Goal: Task Accomplishment & Management: Complete application form

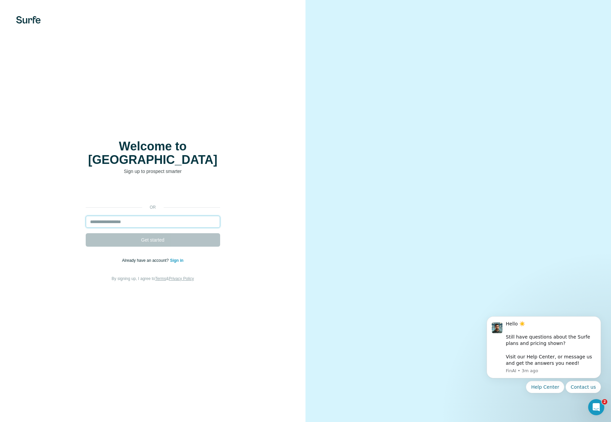
click at [160, 215] on input "email" at bounding box center [153, 221] width 134 height 12
type input "**********"
click at [159, 233] on button "Get started" at bounding box center [153, 239] width 134 height 13
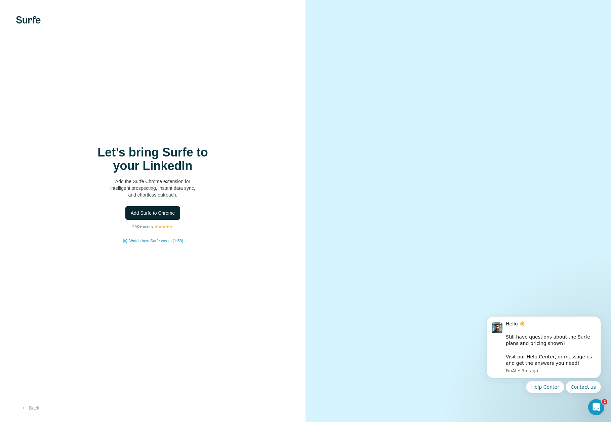
click at [156, 210] on span "Add Surfe to Chrome" at bounding box center [153, 212] width 44 height 7
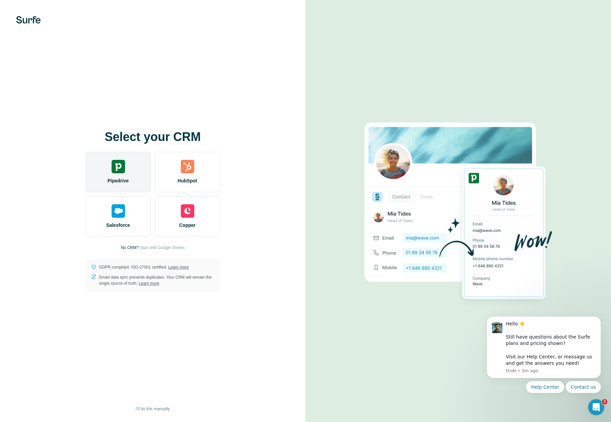
click at [114, 166] on img at bounding box center [118, 166] width 13 height 13
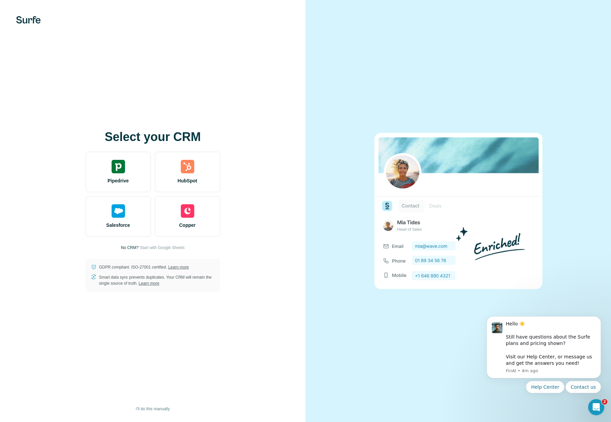
click at [275, 277] on div "Select your CRM Pipedrive HubSpot Salesforce Copper No CRM? Start with Google S…" at bounding box center [153, 211] width 306 height 422
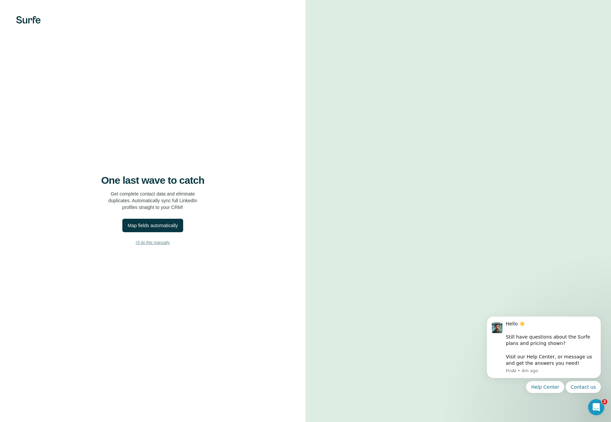
click at [162, 242] on span "I’ll do this manually" at bounding box center [153, 242] width 34 height 6
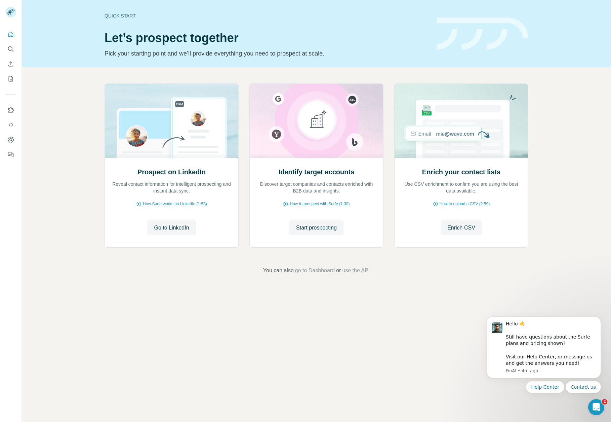
click at [69, 99] on div "Prospect on LinkedIn Reveal contact information for intelligent prospecting and…" at bounding box center [316, 178] width 589 height 223
